Goal: Task Accomplishment & Management: Manage account settings

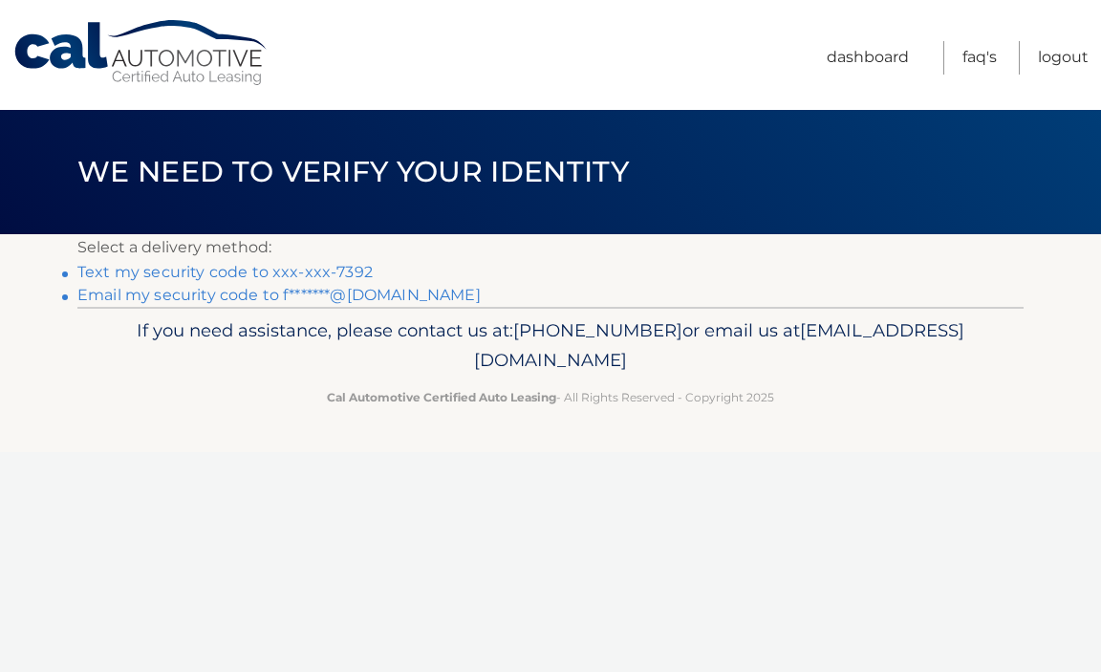
click at [235, 271] on link "Text my security code to xxx-xxx-7392" at bounding box center [224, 272] width 295 height 18
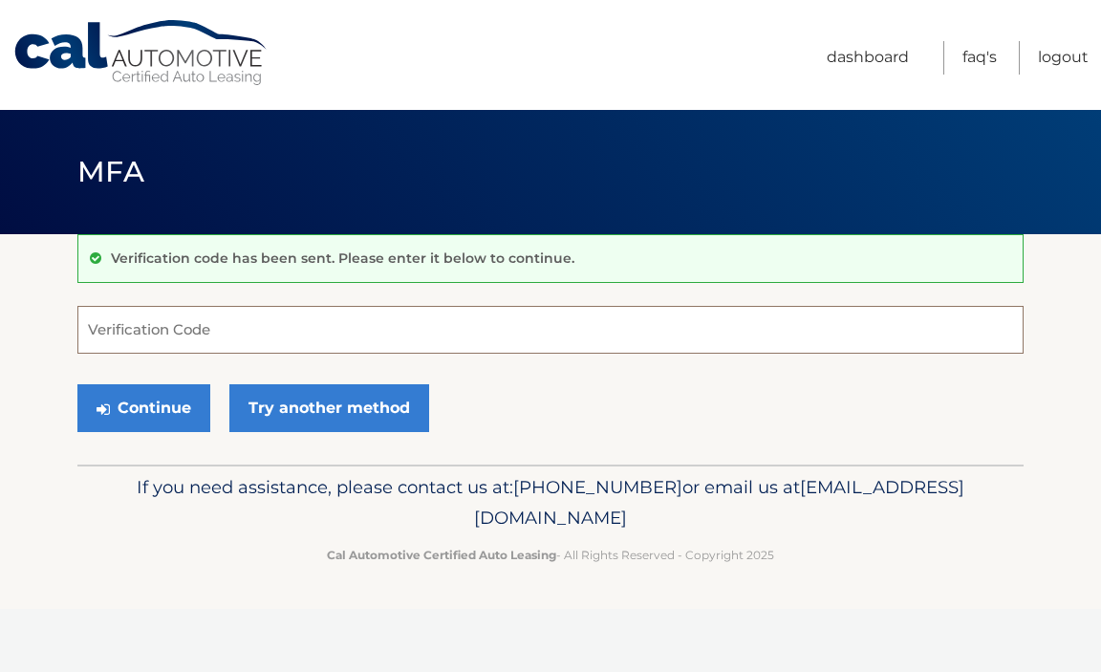
click at [298, 322] on input "Verification Code" at bounding box center [550, 330] width 947 height 48
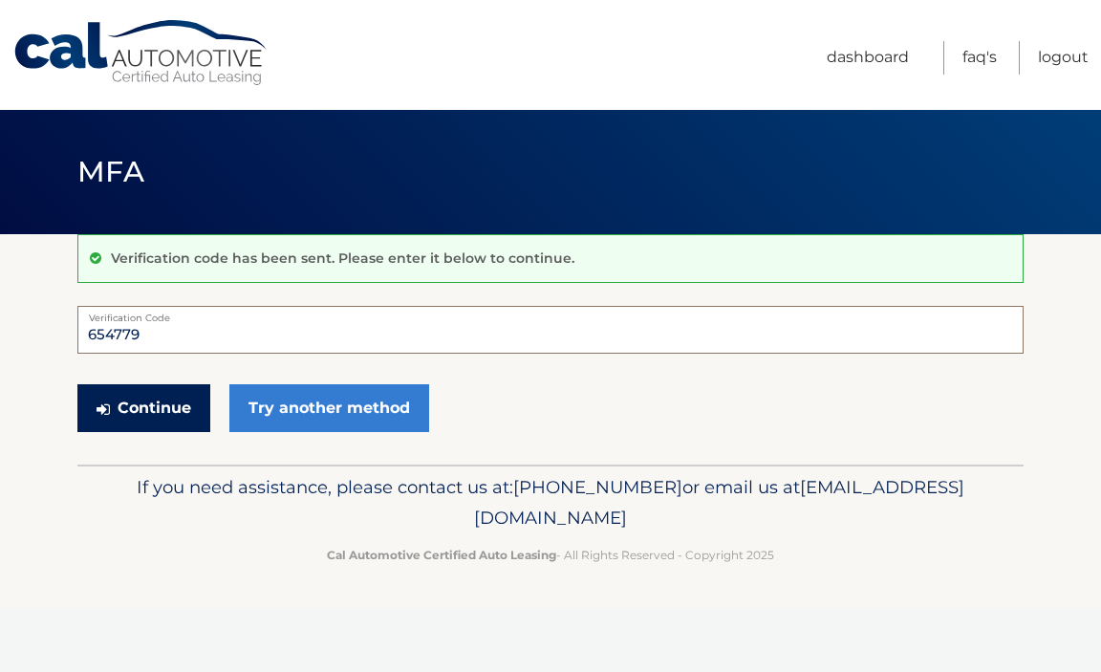
type input "654779"
click at [158, 415] on button "Continue" at bounding box center [143, 408] width 133 height 48
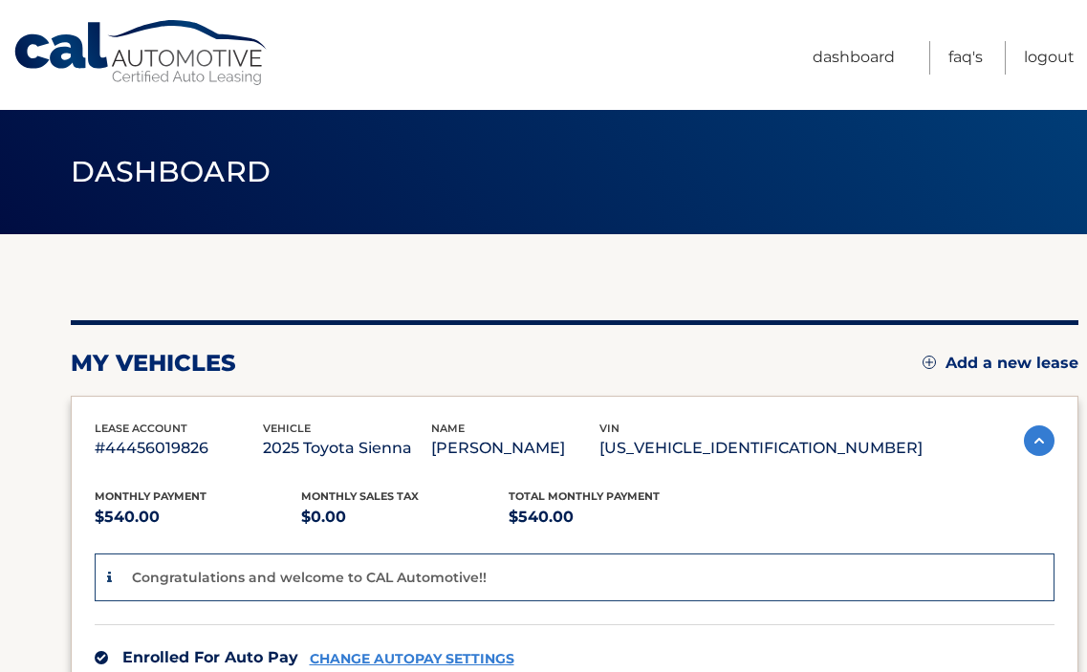
drag, startPoint x: 937, startPoint y: 0, endPoint x: 403, endPoint y: 46, distance: 535.5
click at [403, 46] on nav "Menu Dashboard FAQ's Logout" at bounding box center [680, 55] width 789 height 110
